Goal: Task Accomplishment & Management: Manage account settings

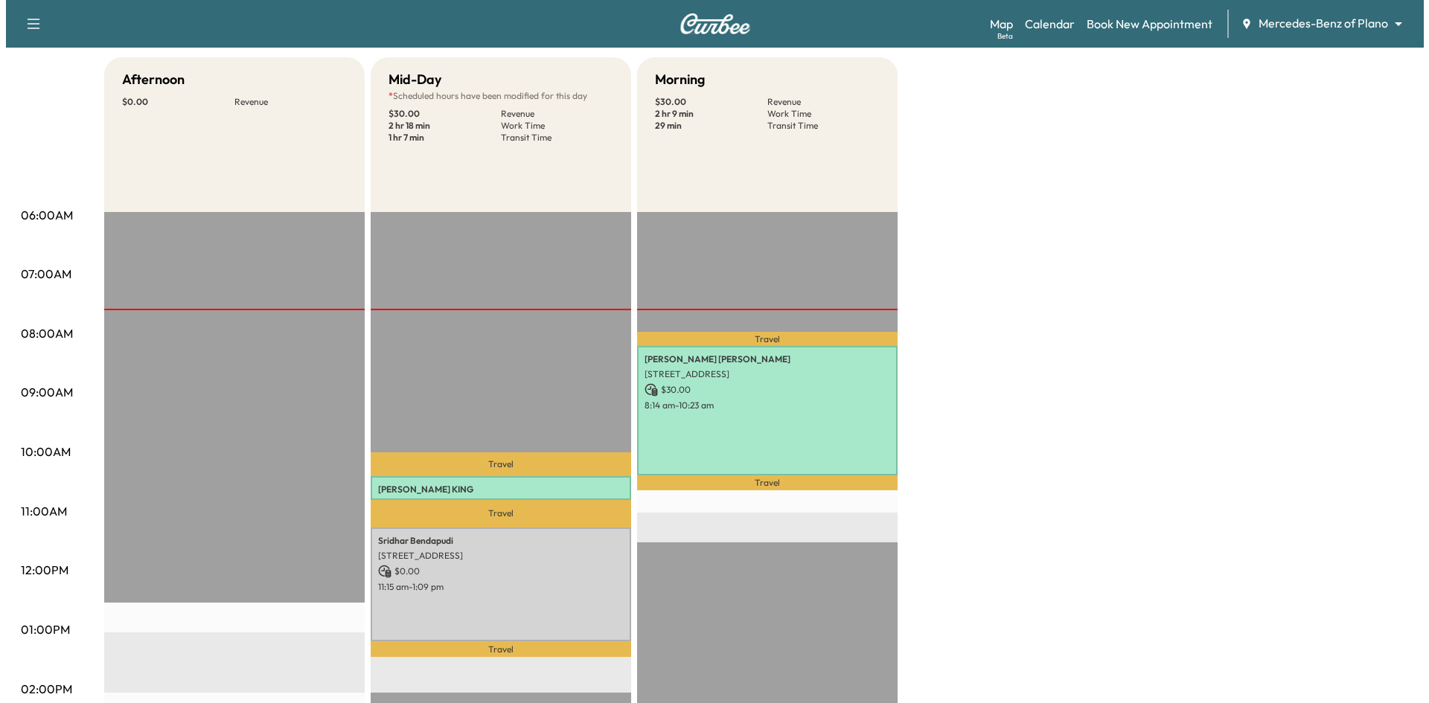
scroll to position [149, 0]
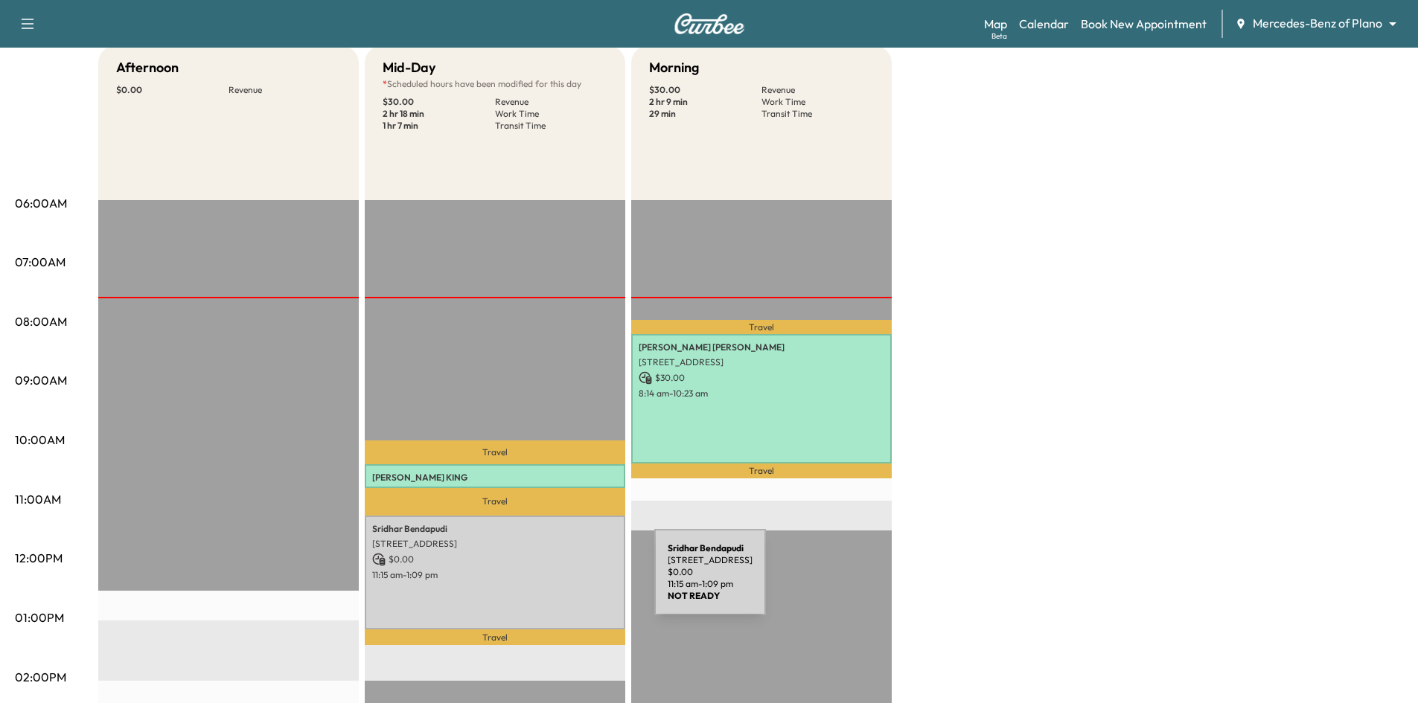
click at [543, 581] on div "[PERSON_NAME] [STREET_ADDRESS] $ 0.00 11:15 am - 1:09 pm" at bounding box center [495, 573] width 260 height 114
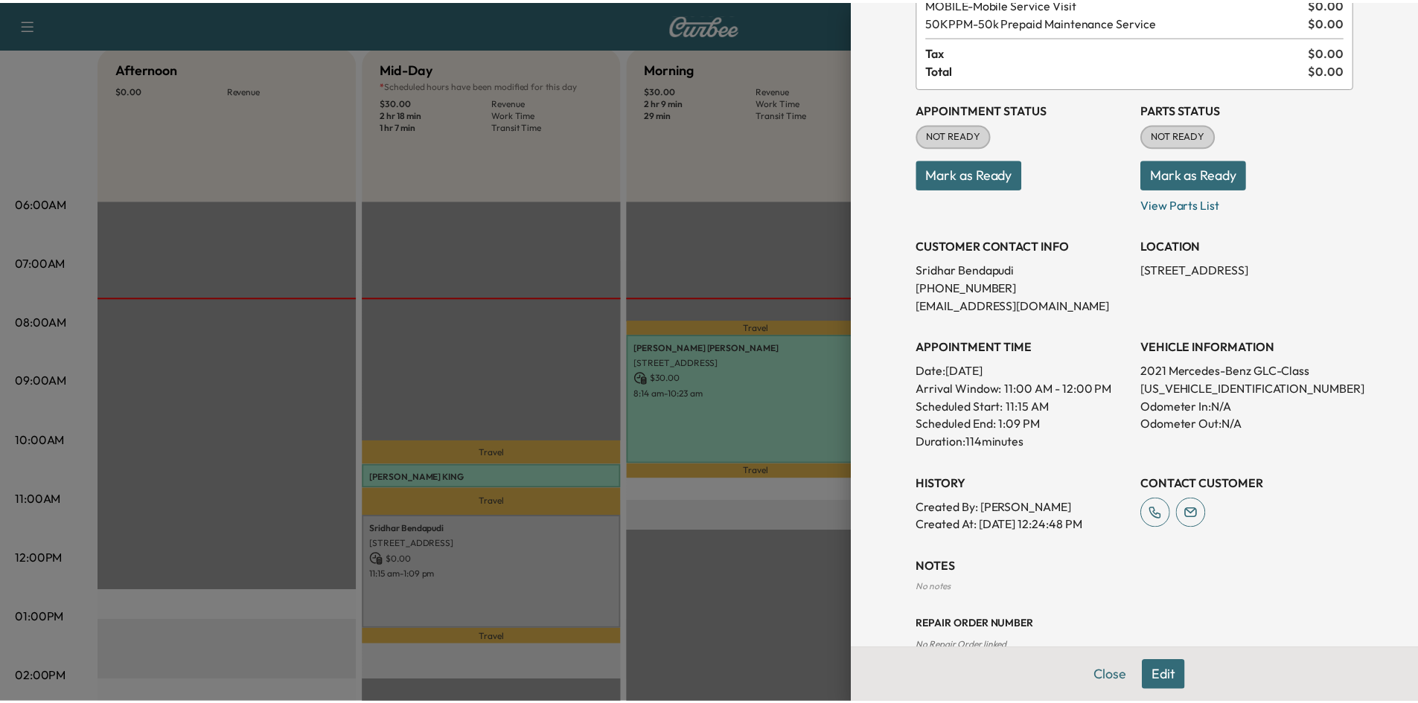
scroll to position [208, 0]
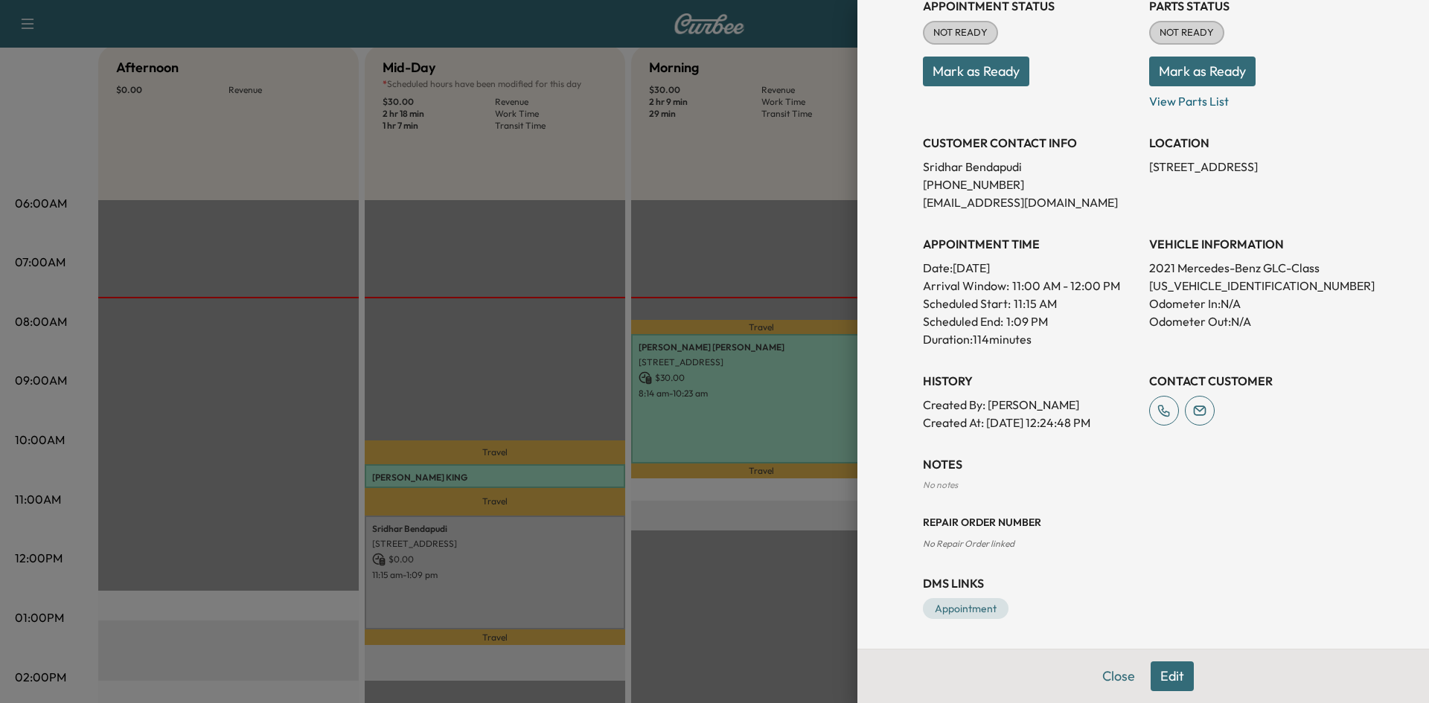
click at [723, 255] on div at bounding box center [714, 351] width 1429 height 703
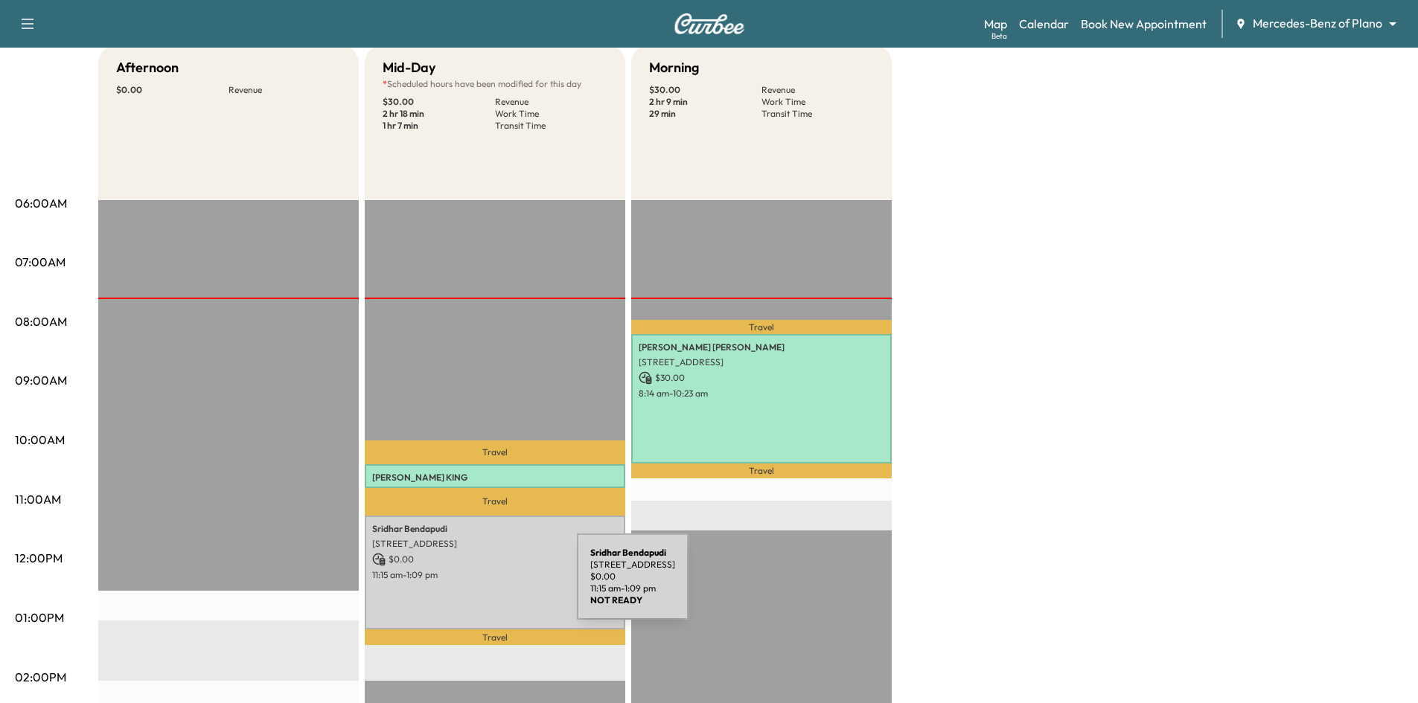
click at [465, 586] on div "[PERSON_NAME] [STREET_ADDRESS] $ 0.00 11:15 am - 1:09 pm" at bounding box center [495, 573] width 260 height 114
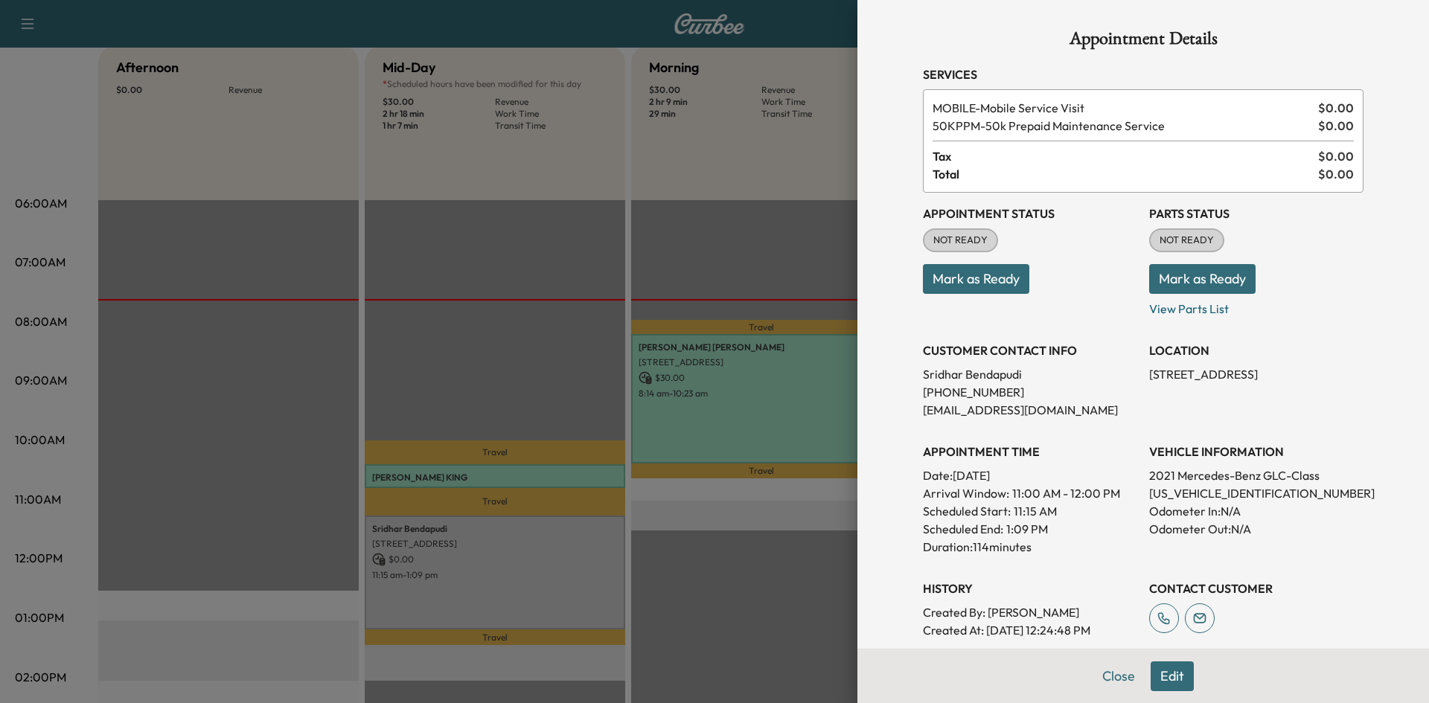
drag, startPoint x: 502, startPoint y: 218, endPoint x: 462, endPoint y: 114, distance: 111.7
click at [503, 214] on div at bounding box center [714, 351] width 1429 height 703
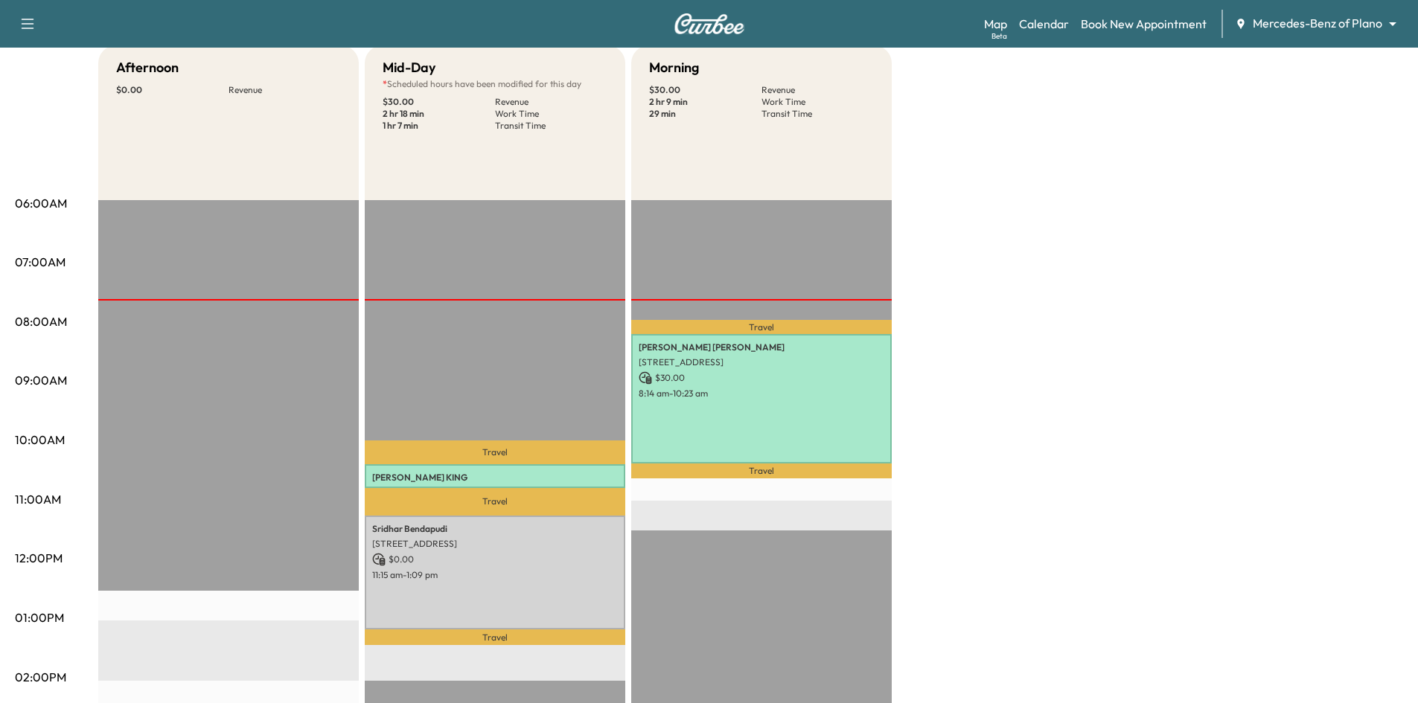
click at [26, 29] on icon "button" at bounding box center [28, 24] width 18 height 18
click at [68, 241] on button "Log Out" at bounding box center [53, 233] width 56 height 24
